Goal: Task Accomplishment & Management: Complete application form

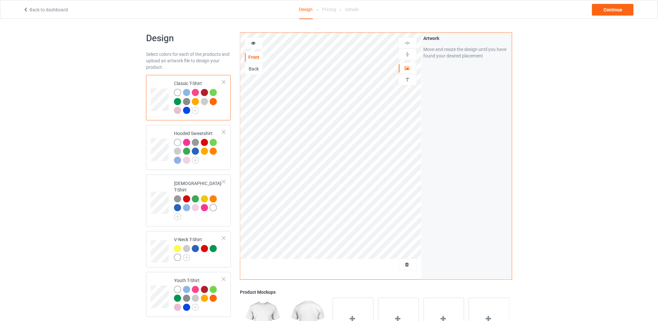
scroll to position [86, 0]
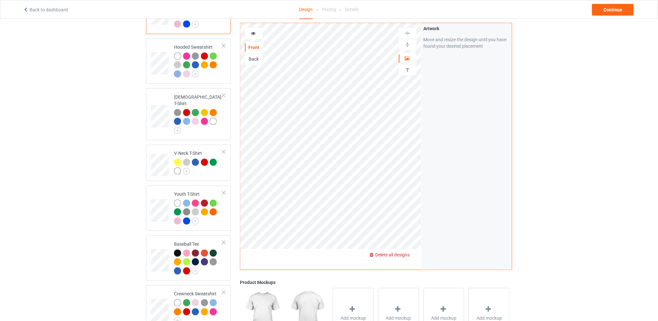
click at [405, 253] on span "Delete all designs" at bounding box center [392, 254] width 34 height 5
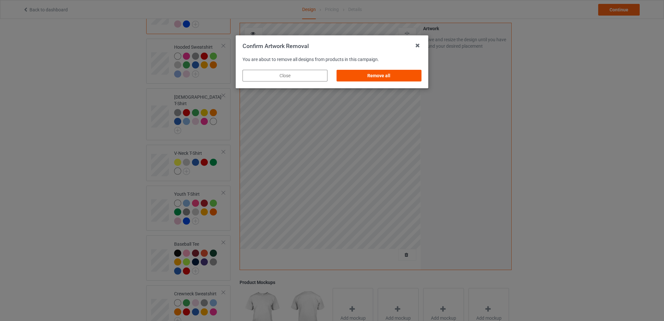
click at [395, 77] on div "Remove all" at bounding box center [379, 76] width 85 height 12
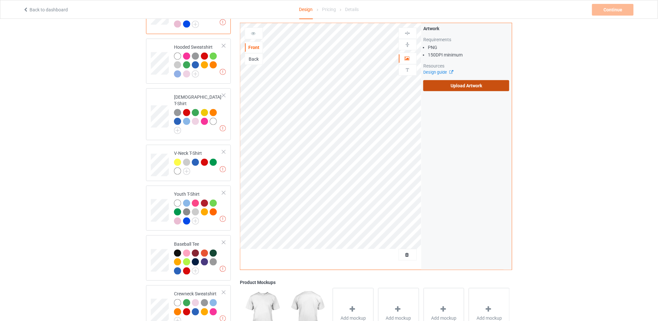
click at [457, 85] on label "Upload Artwork" at bounding box center [466, 85] width 86 height 11
click at [0, 0] on input "Upload Artwork" at bounding box center [0, 0] width 0 height 0
click at [253, 59] on div "Back" at bounding box center [254, 59] width 18 height 6
click at [440, 83] on label "Upload Artwork" at bounding box center [466, 85] width 86 height 11
click at [0, 0] on input "Upload Artwork" at bounding box center [0, 0] width 0 height 0
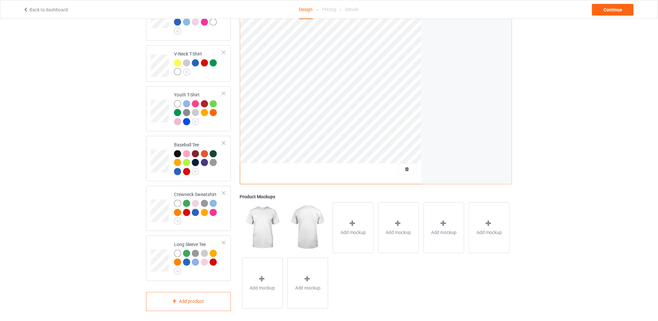
scroll to position [56, 0]
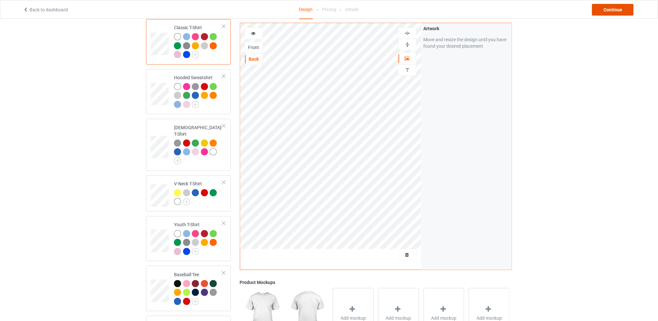
click at [602, 10] on div "Continue" at bounding box center [613, 10] width 42 height 12
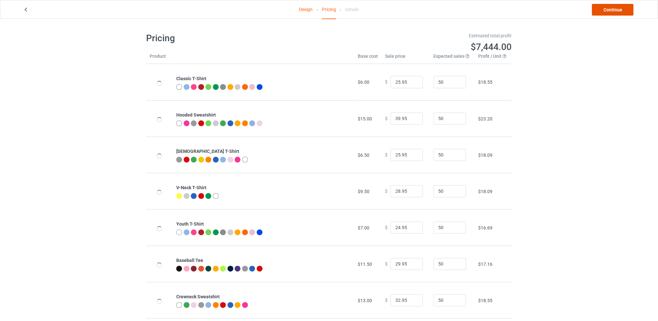
click at [609, 8] on link "Continue" at bounding box center [613, 10] width 42 height 12
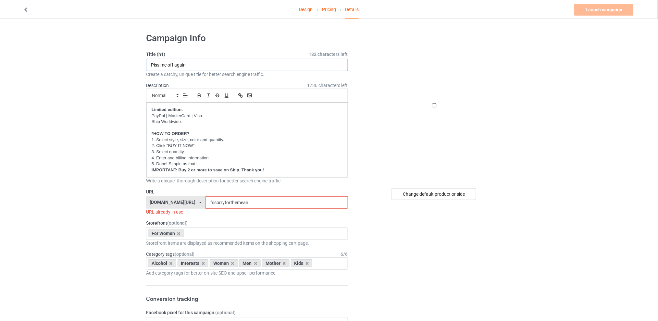
type input "Piss me off again"
drag, startPoint x: 265, startPoint y: 204, endPoint x: 205, endPoint y: 204, distance: 59.7
click at [205, 204] on div "[DOMAIN_NAME][URL] [DOMAIN_NAME][URL] [DOMAIN_NAME][URL] [DOMAIN_NAME][URL] 5d7…" at bounding box center [247, 202] width 202 height 12
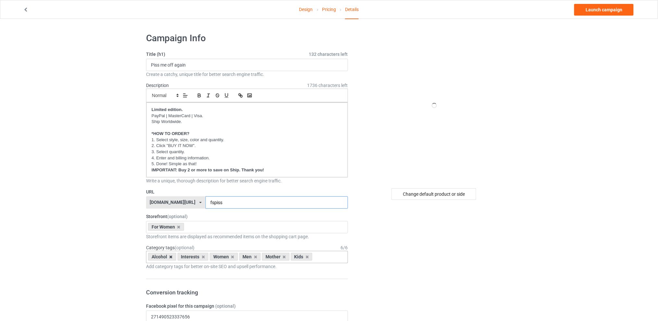
type input "fspiss"
click at [170, 255] on icon at bounding box center [170, 257] width 3 height 4
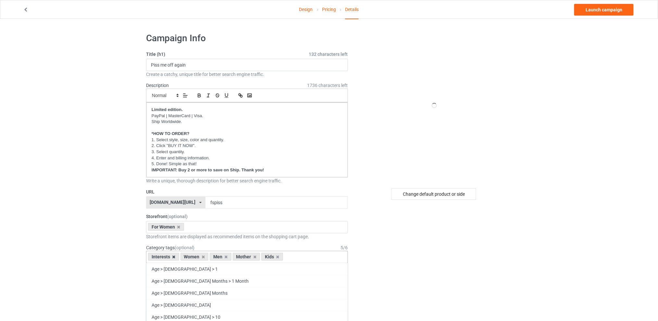
click at [174, 258] on icon at bounding box center [173, 257] width 3 height 4
click at [193, 257] on icon at bounding box center [193, 257] width 3 height 4
click at [200, 255] on icon at bounding box center [199, 257] width 3 height 4
click at [196, 257] on div "Kids" at bounding box center [188, 257] width 22 height 8
click at [194, 257] on icon at bounding box center [193, 257] width 3 height 4
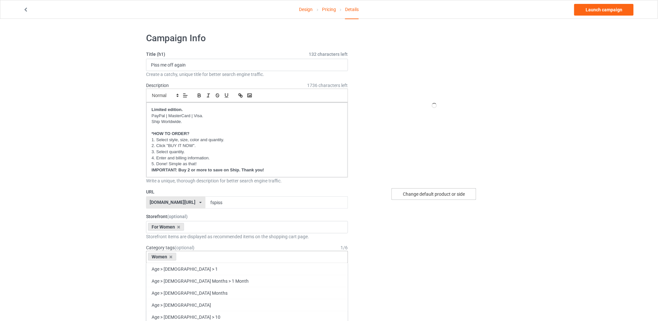
click at [429, 192] on div "Change default product or side" at bounding box center [433, 194] width 85 height 12
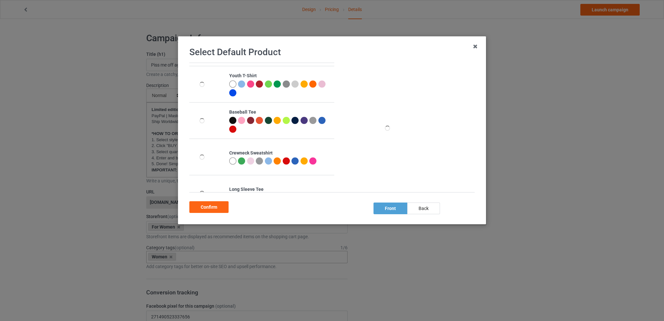
scroll to position [148, 0]
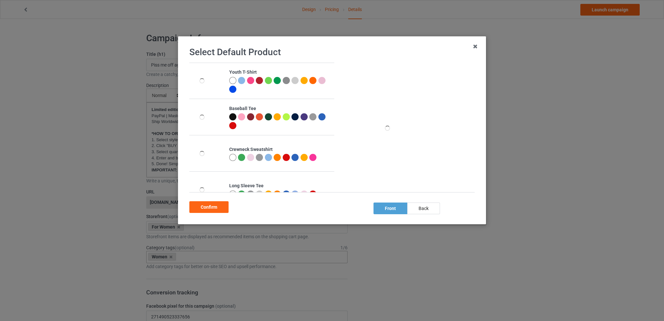
click at [314, 156] on div at bounding box center [312, 157] width 7 height 7
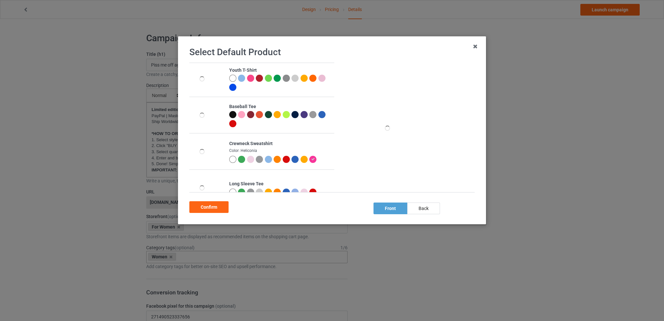
scroll to position [146, 0]
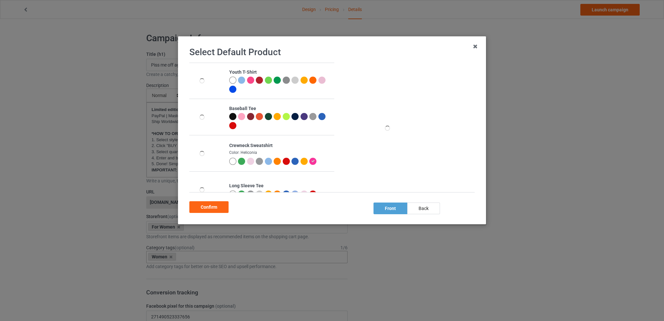
click at [418, 208] on div "back" at bounding box center [423, 208] width 33 height 12
click at [209, 208] on div "Confirm" at bounding box center [208, 207] width 39 height 12
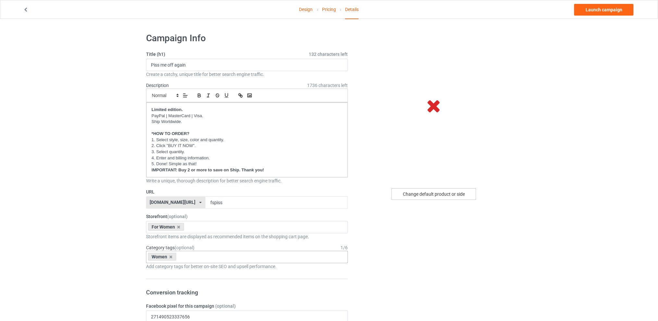
click at [417, 194] on div "Change default product or side" at bounding box center [433, 194] width 85 height 12
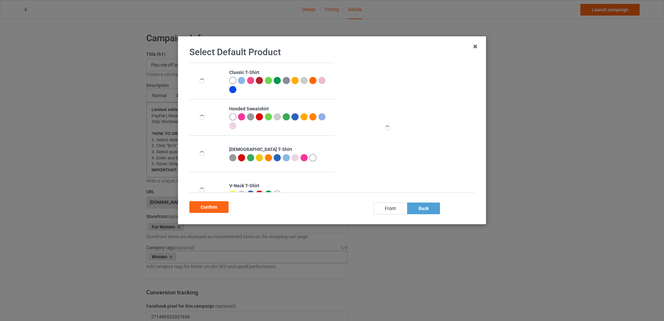
scroll to position [162, 0]
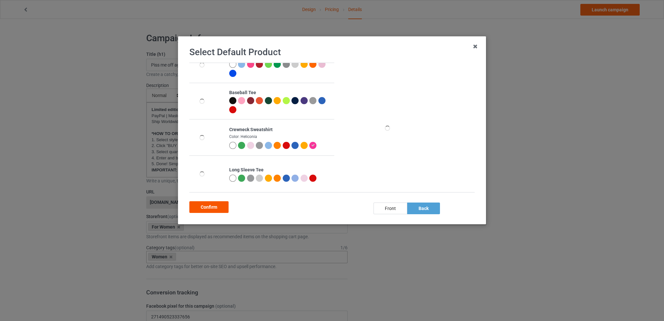
click at [209, 206] on div "Confirm" at bounding box center [208, 207] width 39 height 12
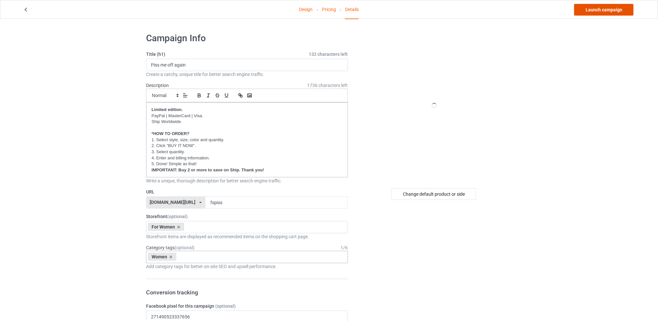
click at [590, 8] on link "Launch campaign" at bounding box center [603, 10] width 59 height 12
